Goal: Information Seeking & Learning: Understand process/instructions

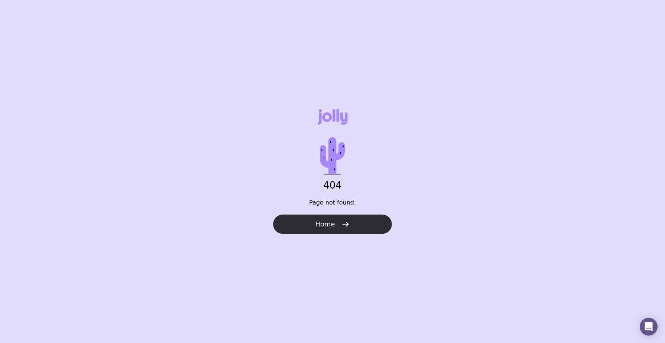
click at [327, 218] on button "Home" at bounding box center [332, 224] width 119 height 19
click at [317, 219] on button "Home" at bounding box center [332, 224] width 119 height 19
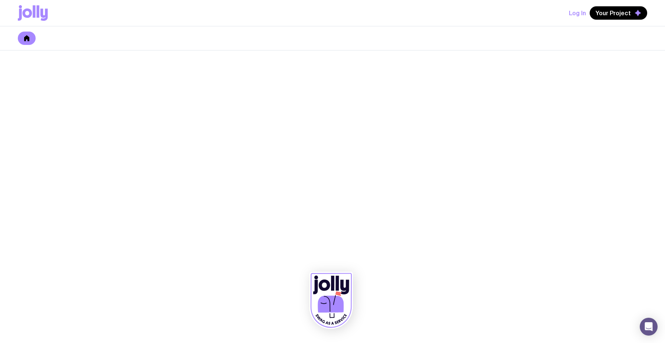
click at [40, 12] on icon at bounding box center [33, 13] width 30 height 16
click at [24, 17] on icon at bounding box center [33, 13] width 30 height 16
click at [29, 39] on icon at bounding box center [26, 38] width 5 height 6
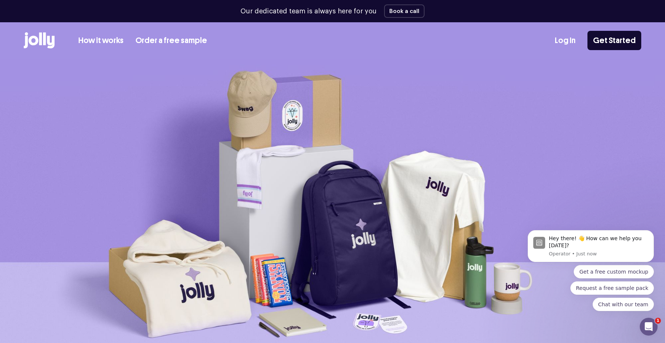
click at [101, 41] on link "How it works" at bounding box center [100, 41] width 45 height 12
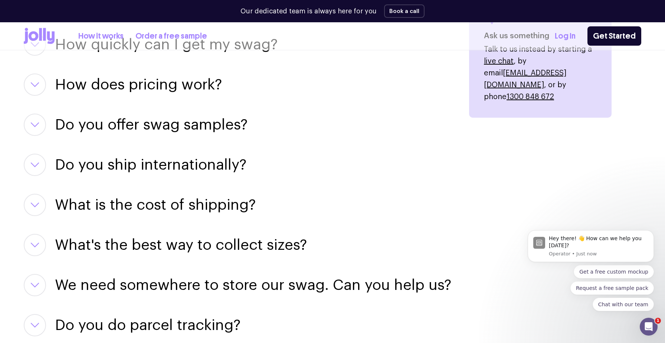
scroll to position [1003, 0]
